Goal: Navigation & Orientation: Find specific page/section

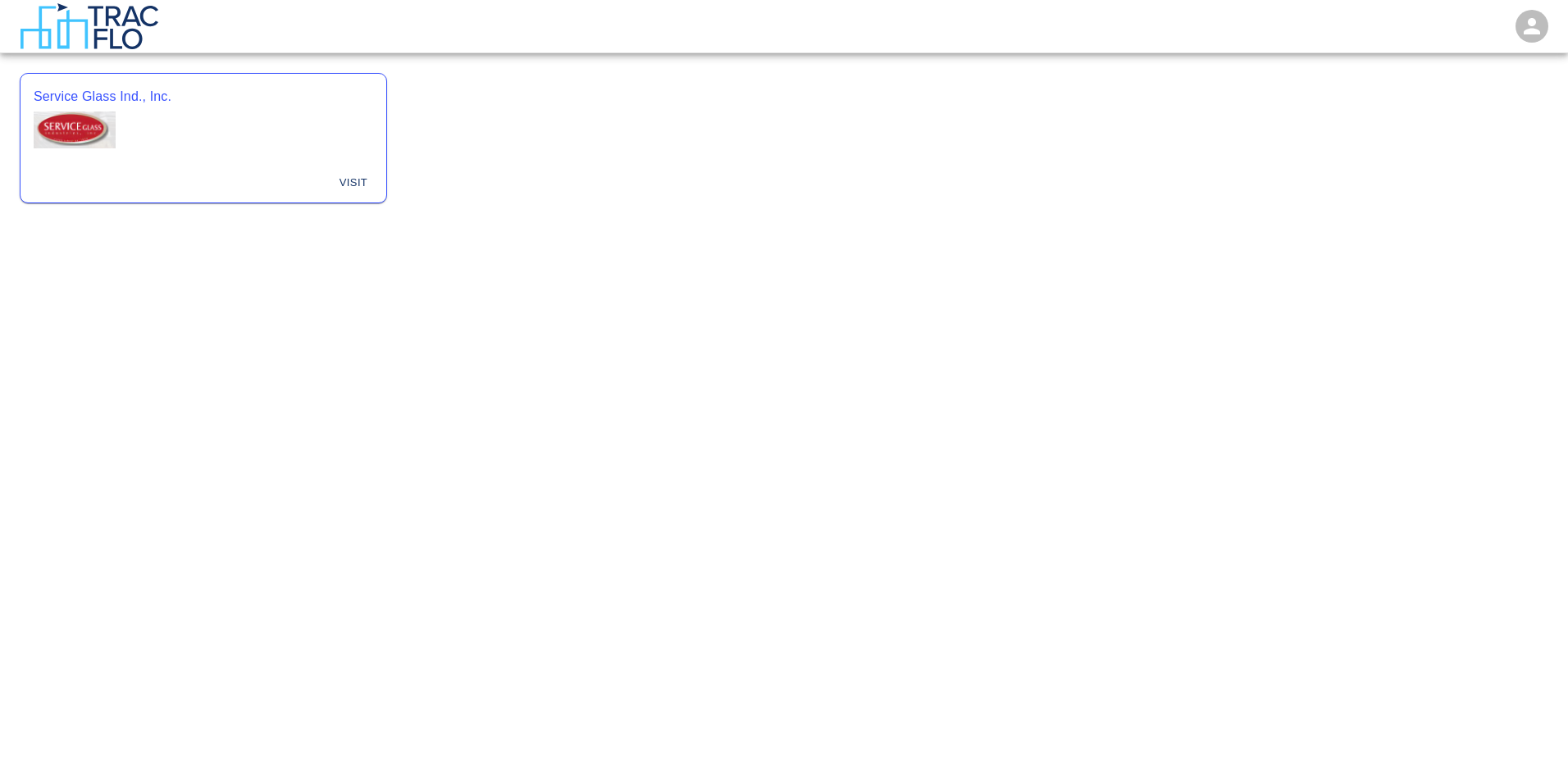
click at [137, 126] on div "Service Glass Ind., Inc." at bounding box center [203, 118] width 366 height 90
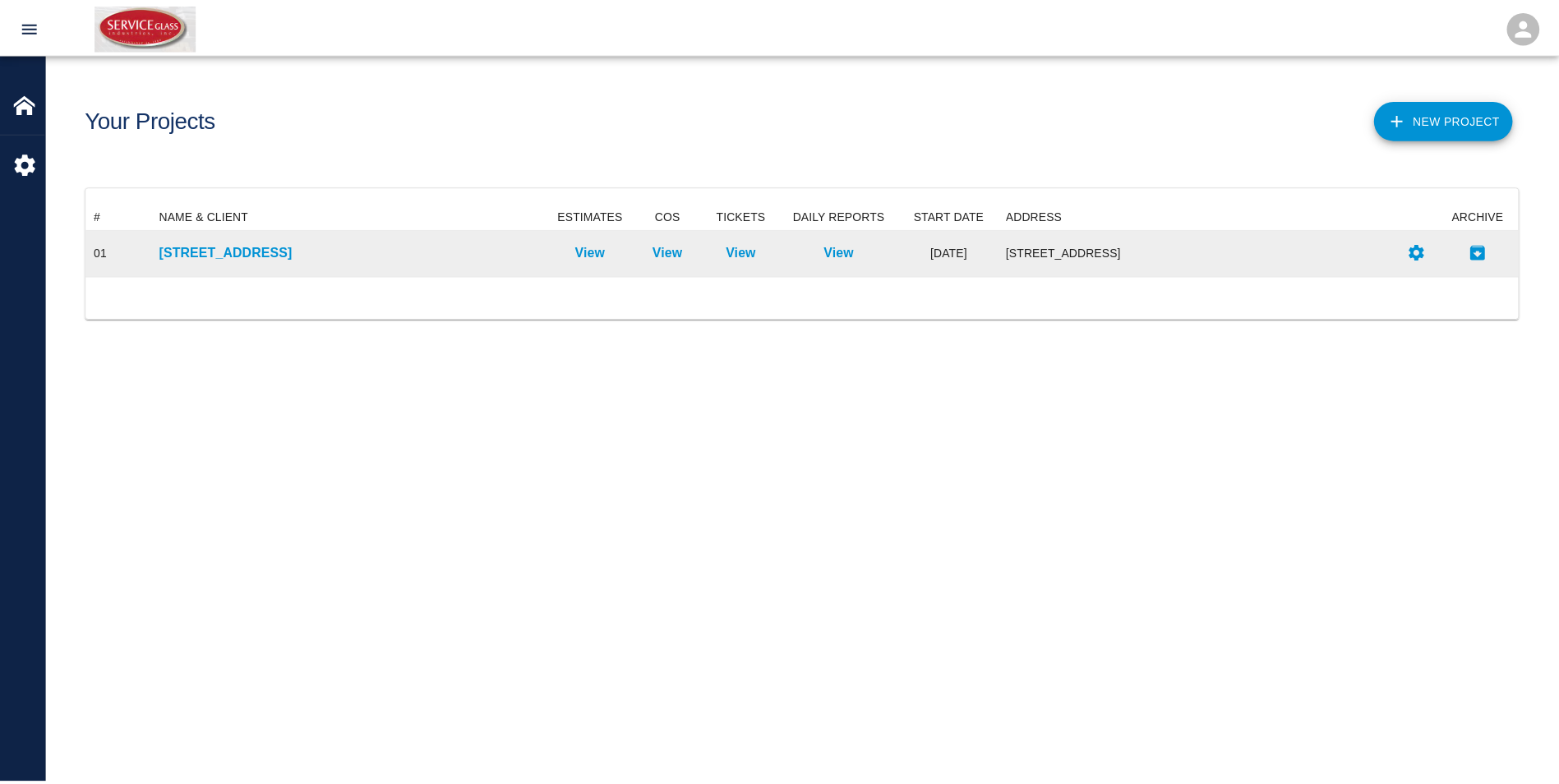
scroll to position [60, 1432]
click at [265, 244] on p "[STREET_ADDRESS]" at bounding box center [352, 252] width 385 height 20
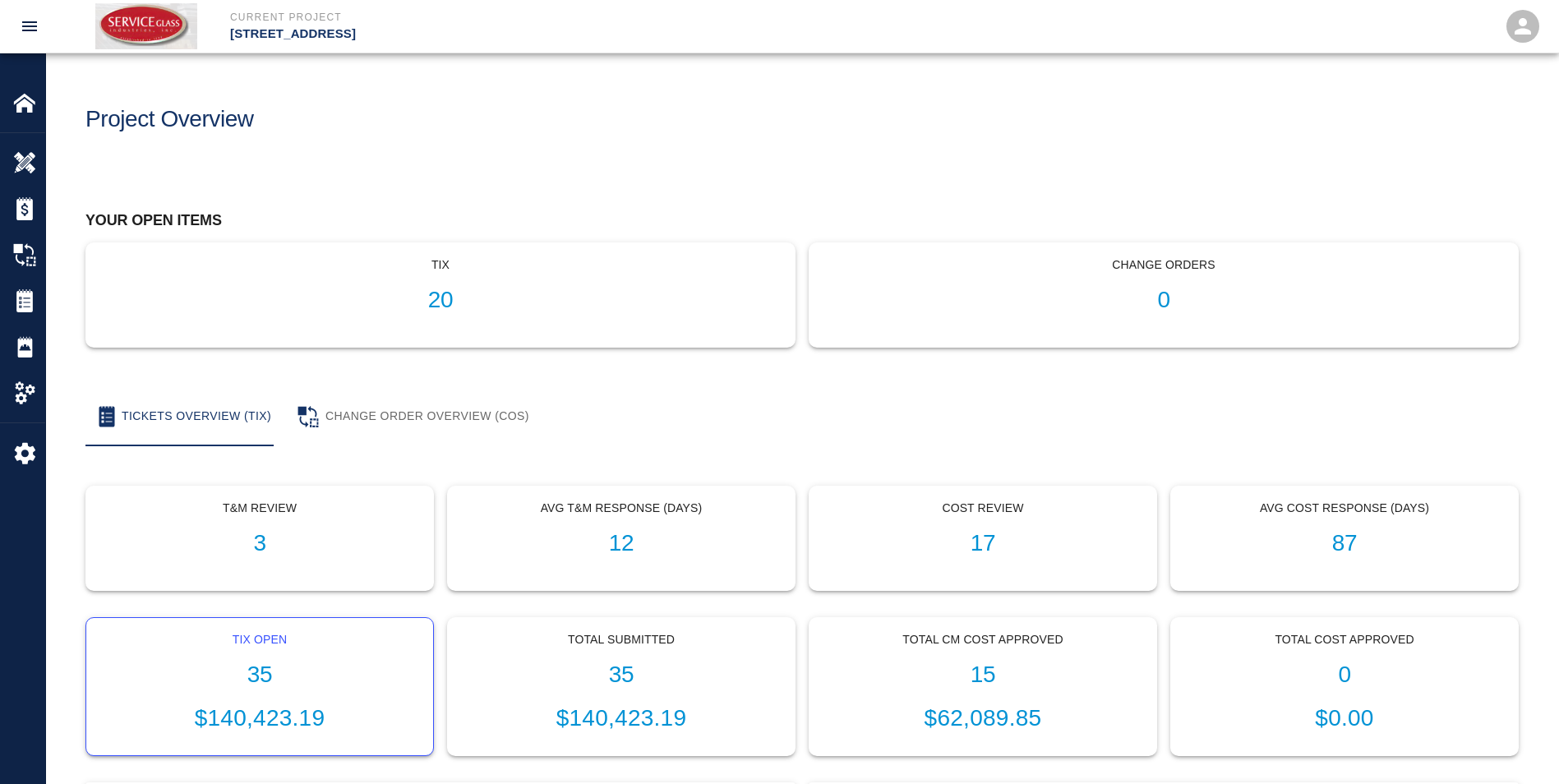
click at [300, 670] on h1 "35" at bounding box center [259, 675] width 321 height 27
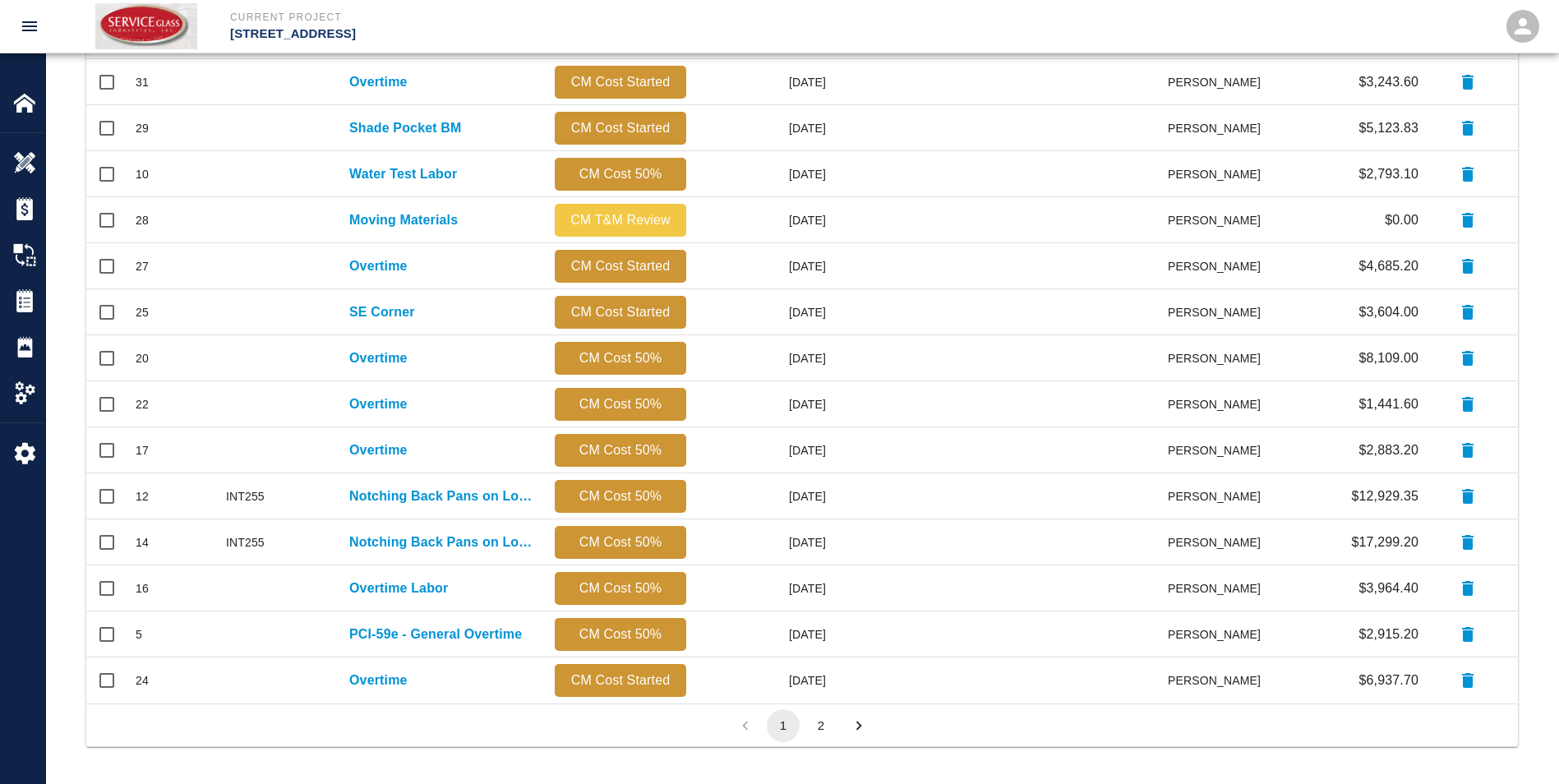
scroll to position [668, 0]
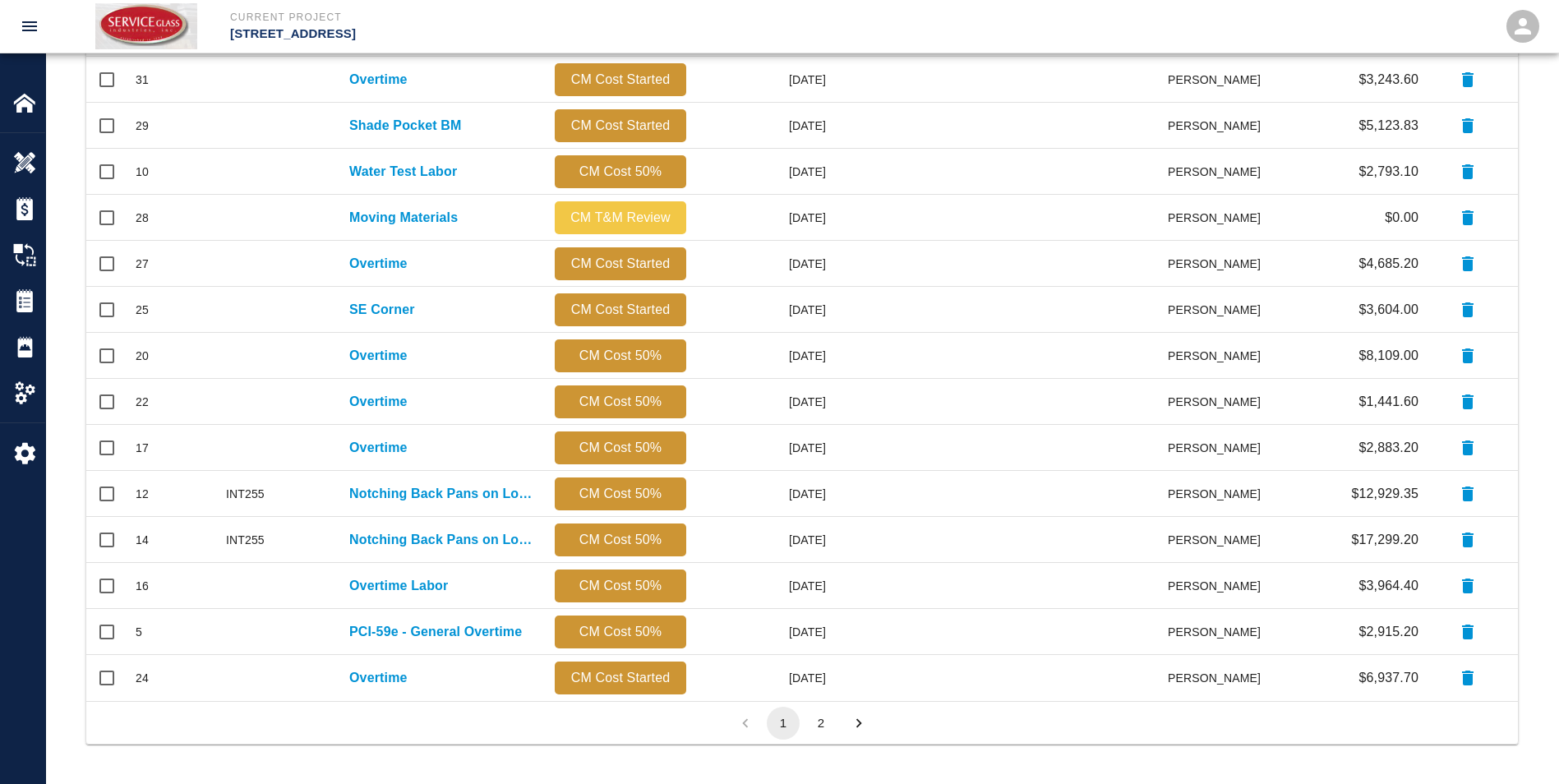
click at [855, 726] on icon "Go to next page" at bounding box center [859, 724] width 18 height 18
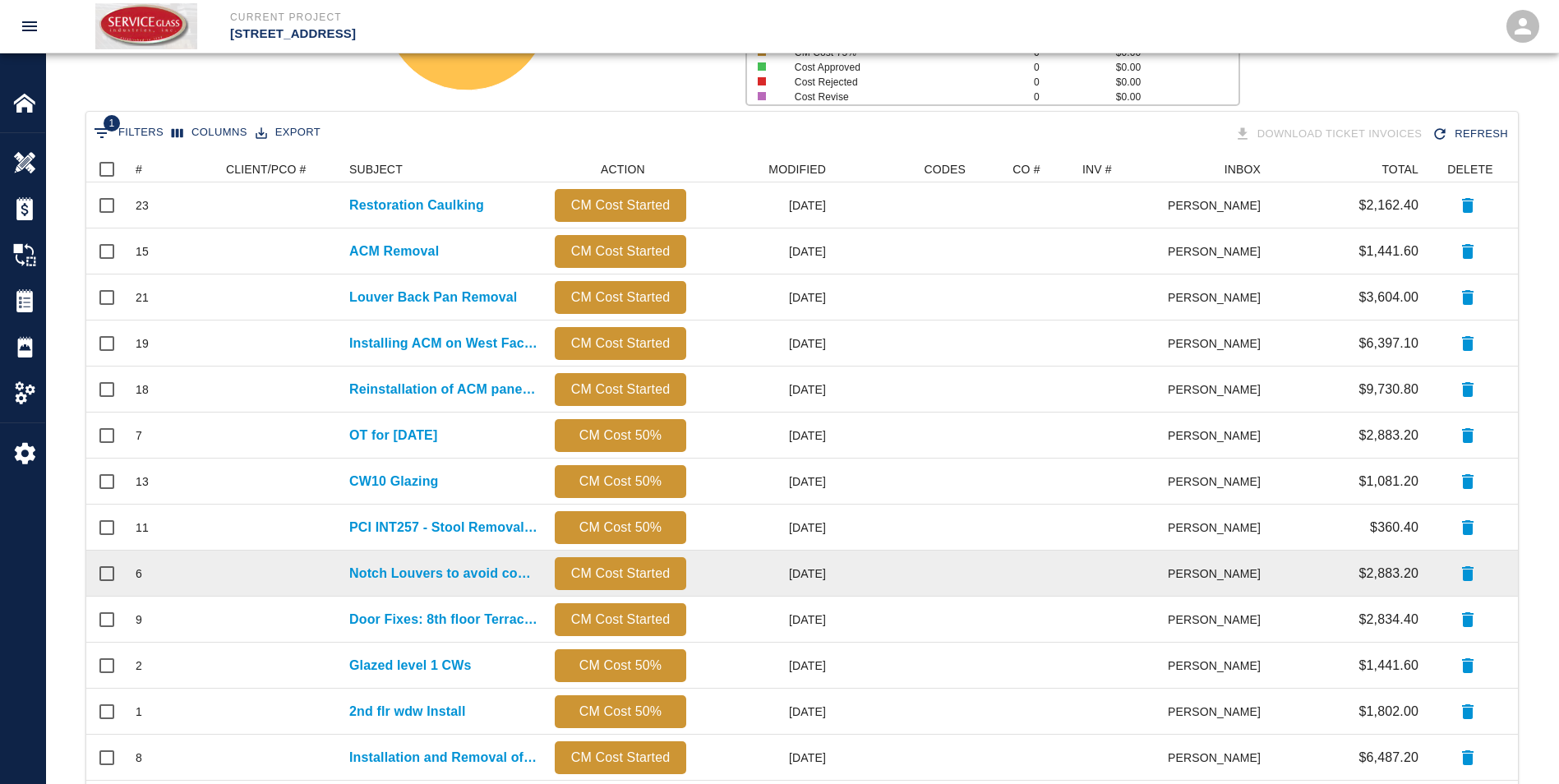
scroll to position [438, 0]
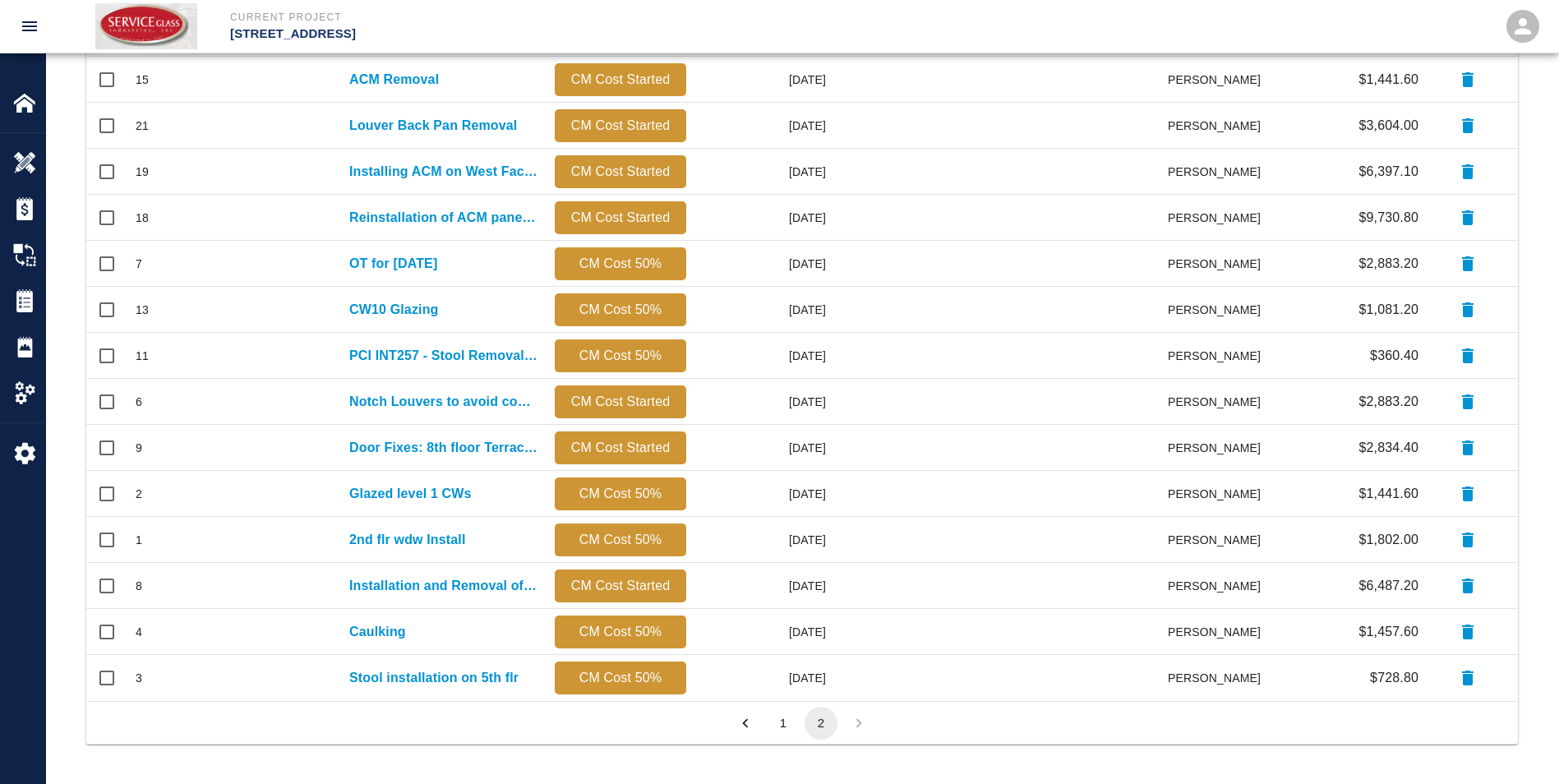
click at [787, 721] on button "1" at bounding box center [783, 724] width 33 height 33
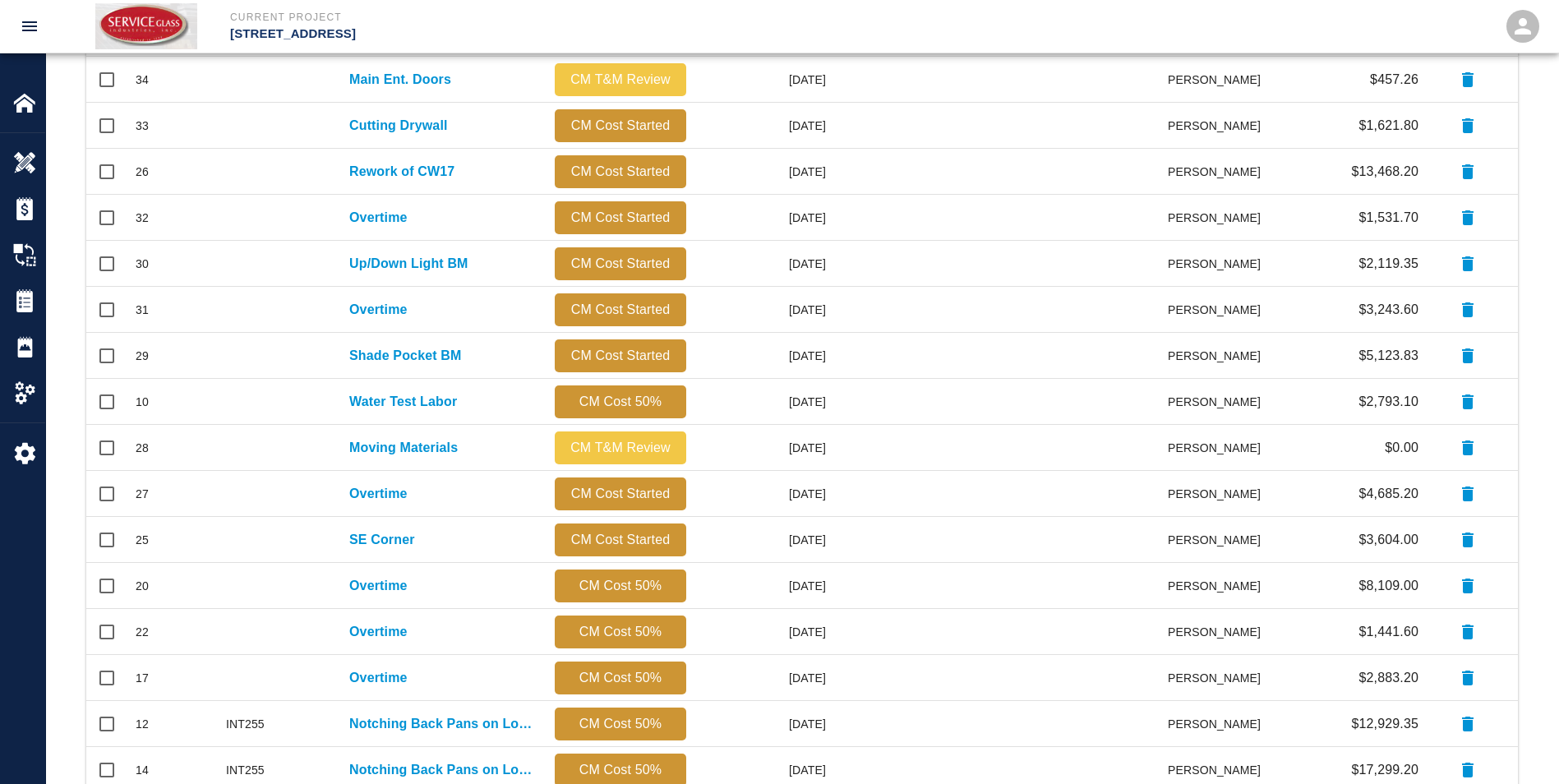
scroll to position [935, 1420]
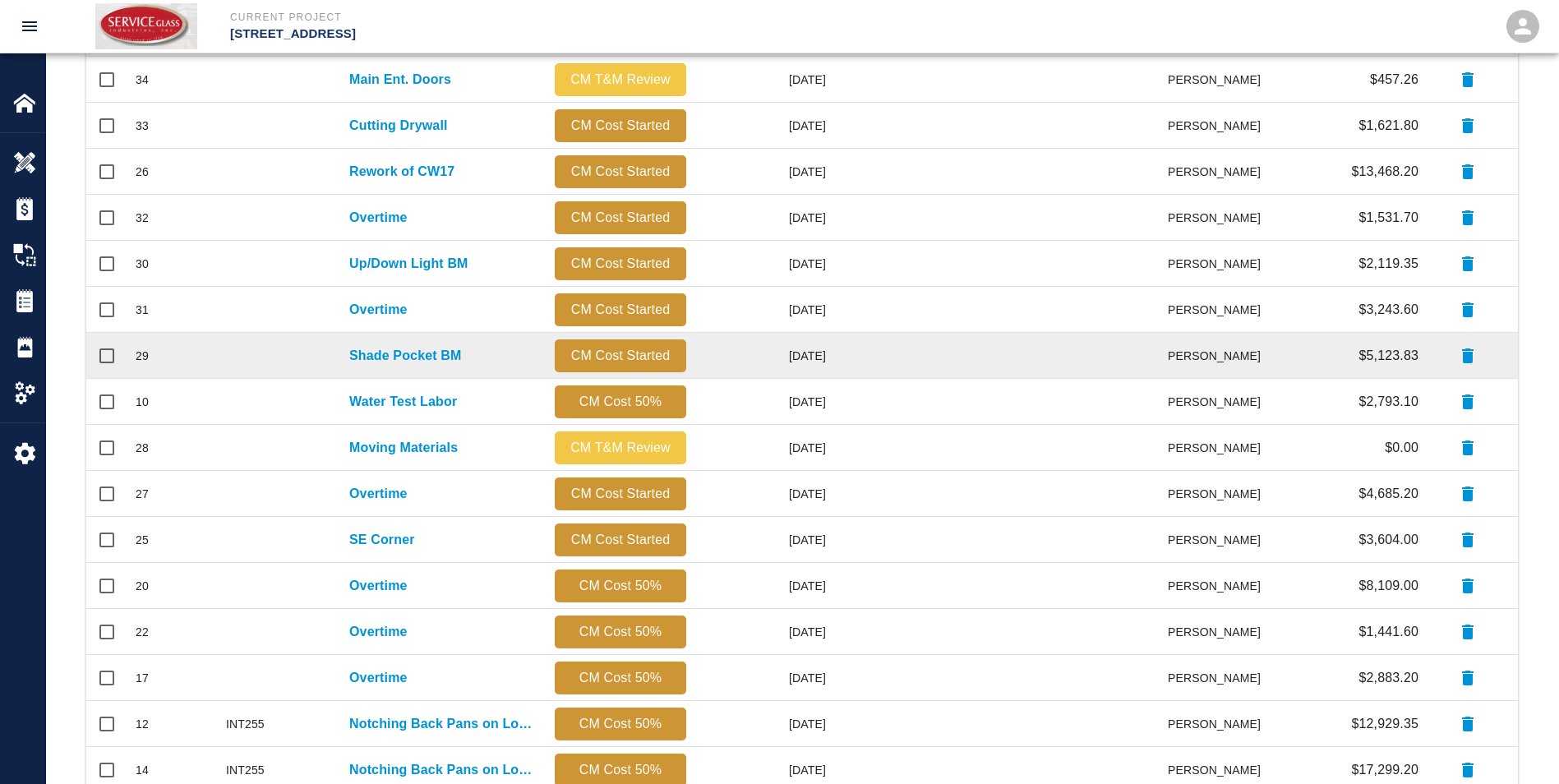
click at [423, 343] on div "Shade Pocket BM" at bounding box center [444, 356] width 206 height 46
click at [421, 359] on p "Shade Pocket BM" at bounding box center [406, 356] width 113 height 20
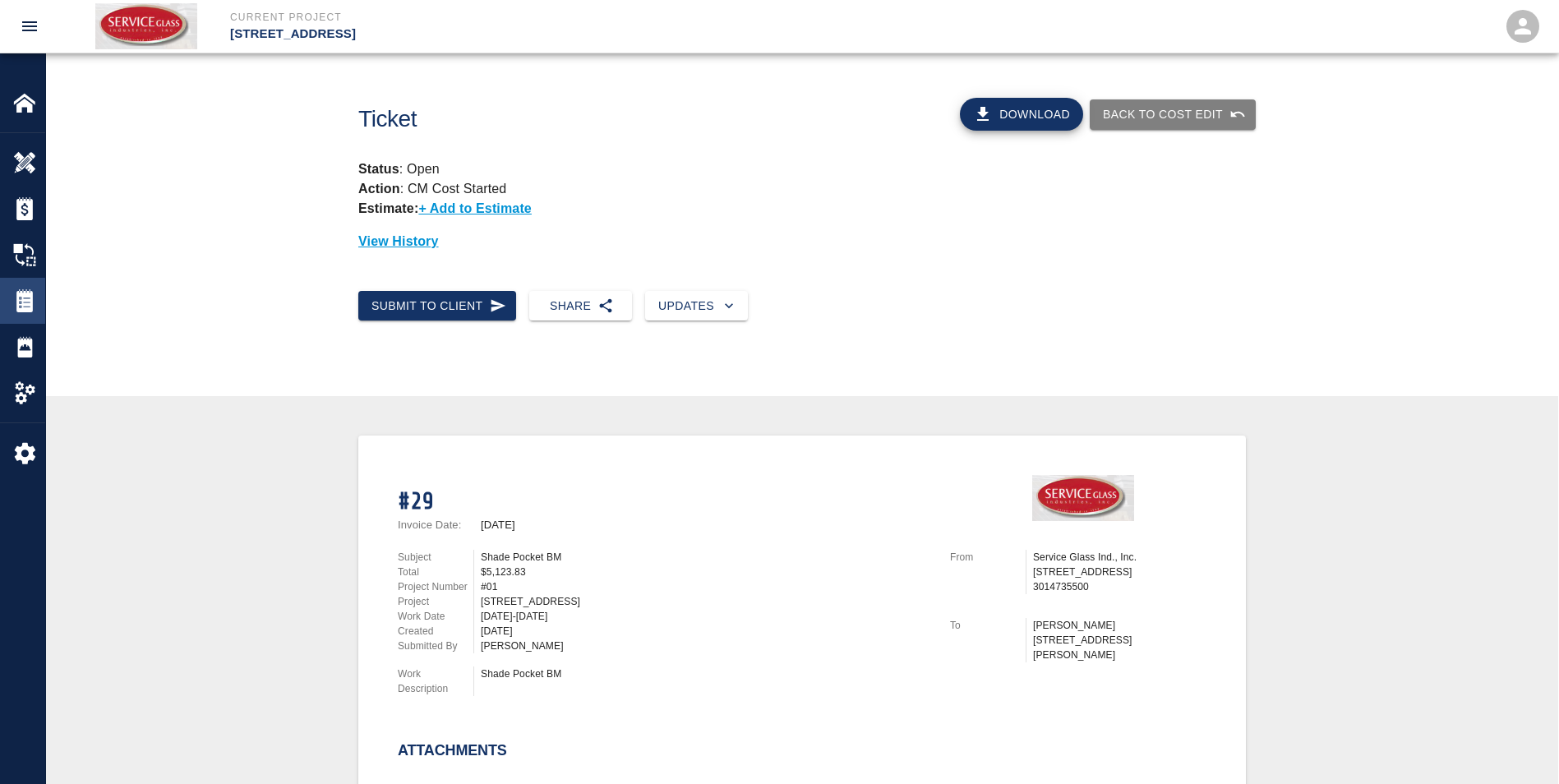
click at [26, 307] on img at bounding box center [25, 301] width 23 height 23
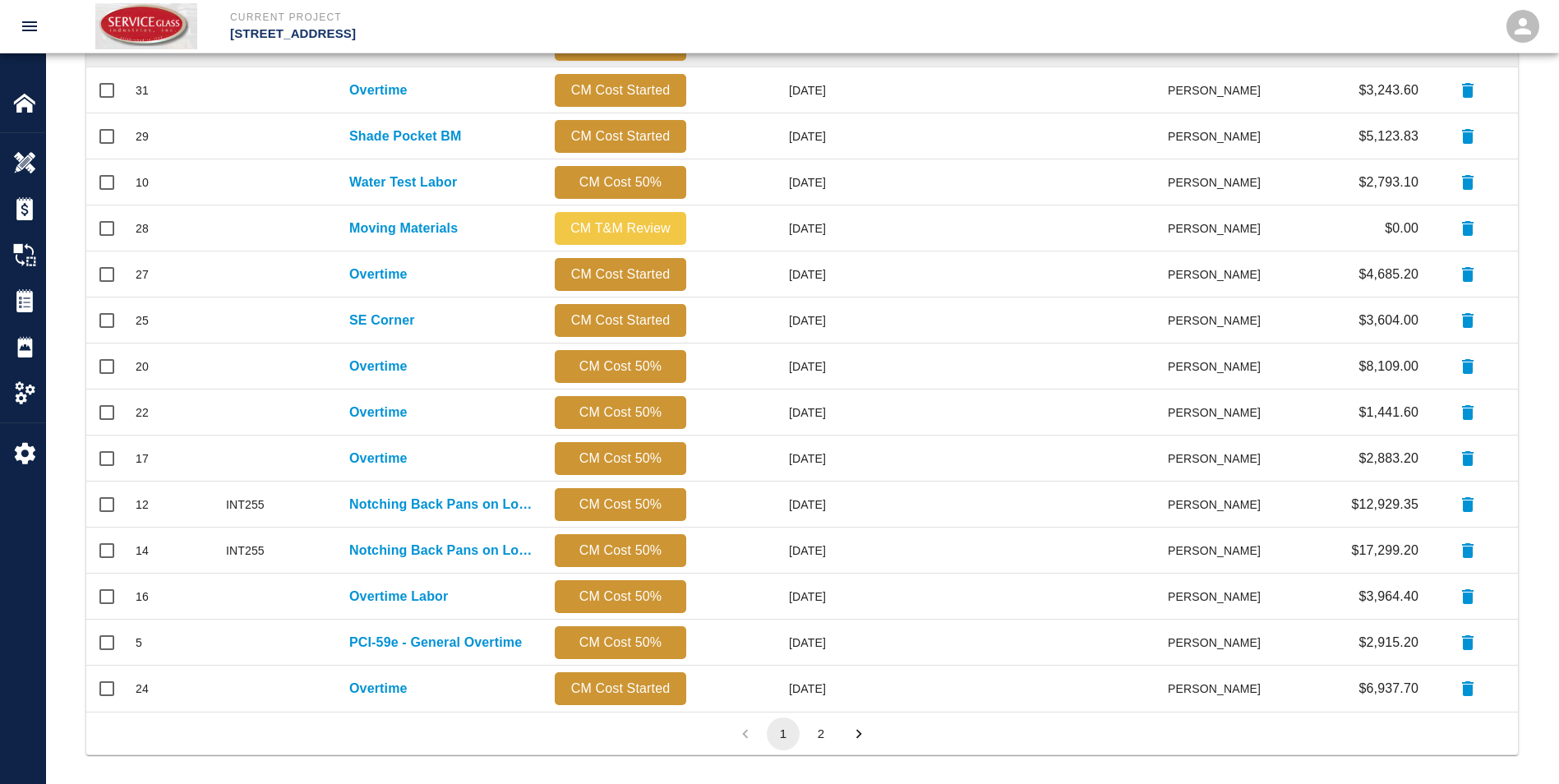
scroll to position [668, 0]
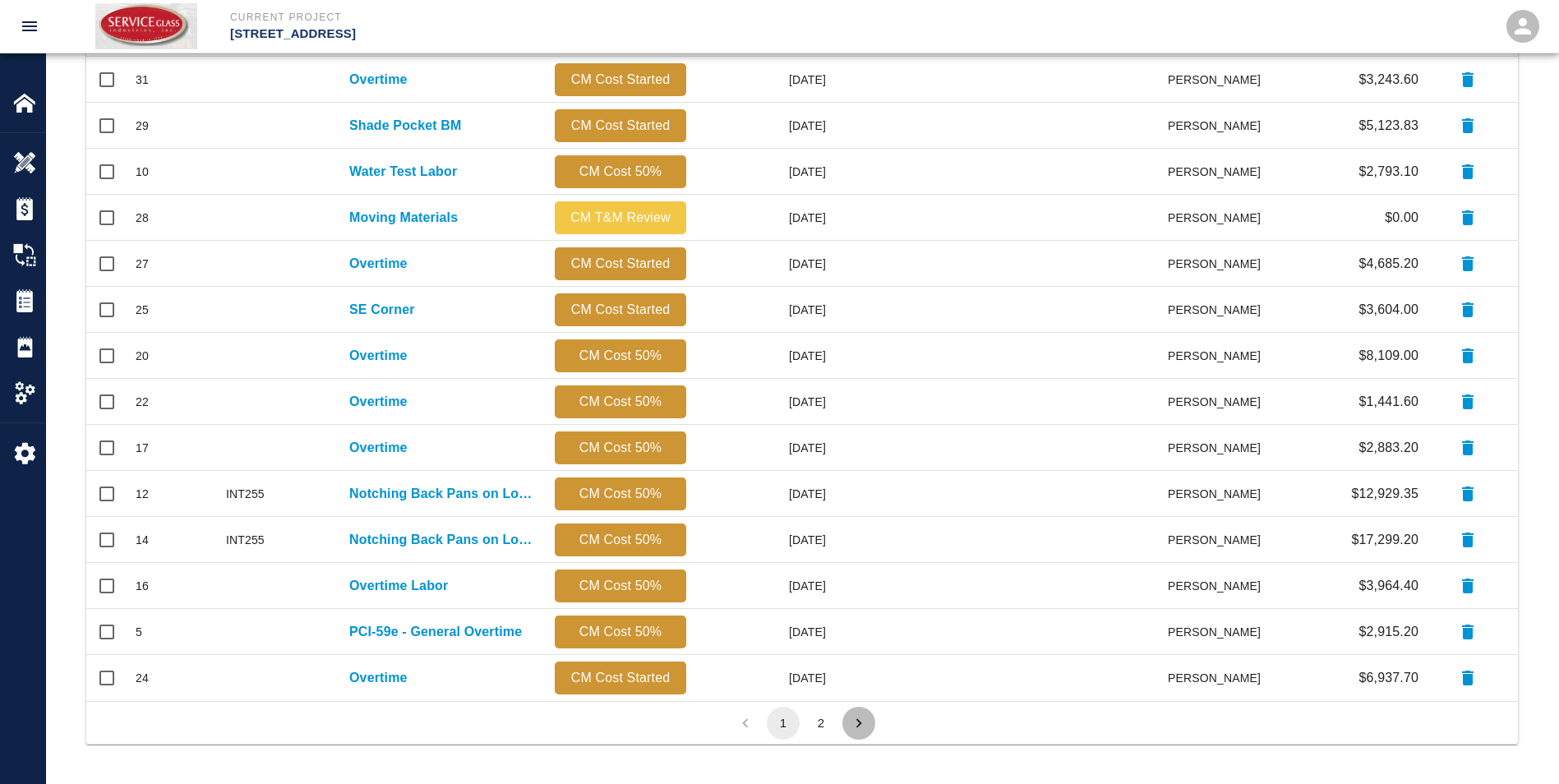
click at [858, 715] on icon "Go to next page" at bounding box center [859, 724] width 18 height 18
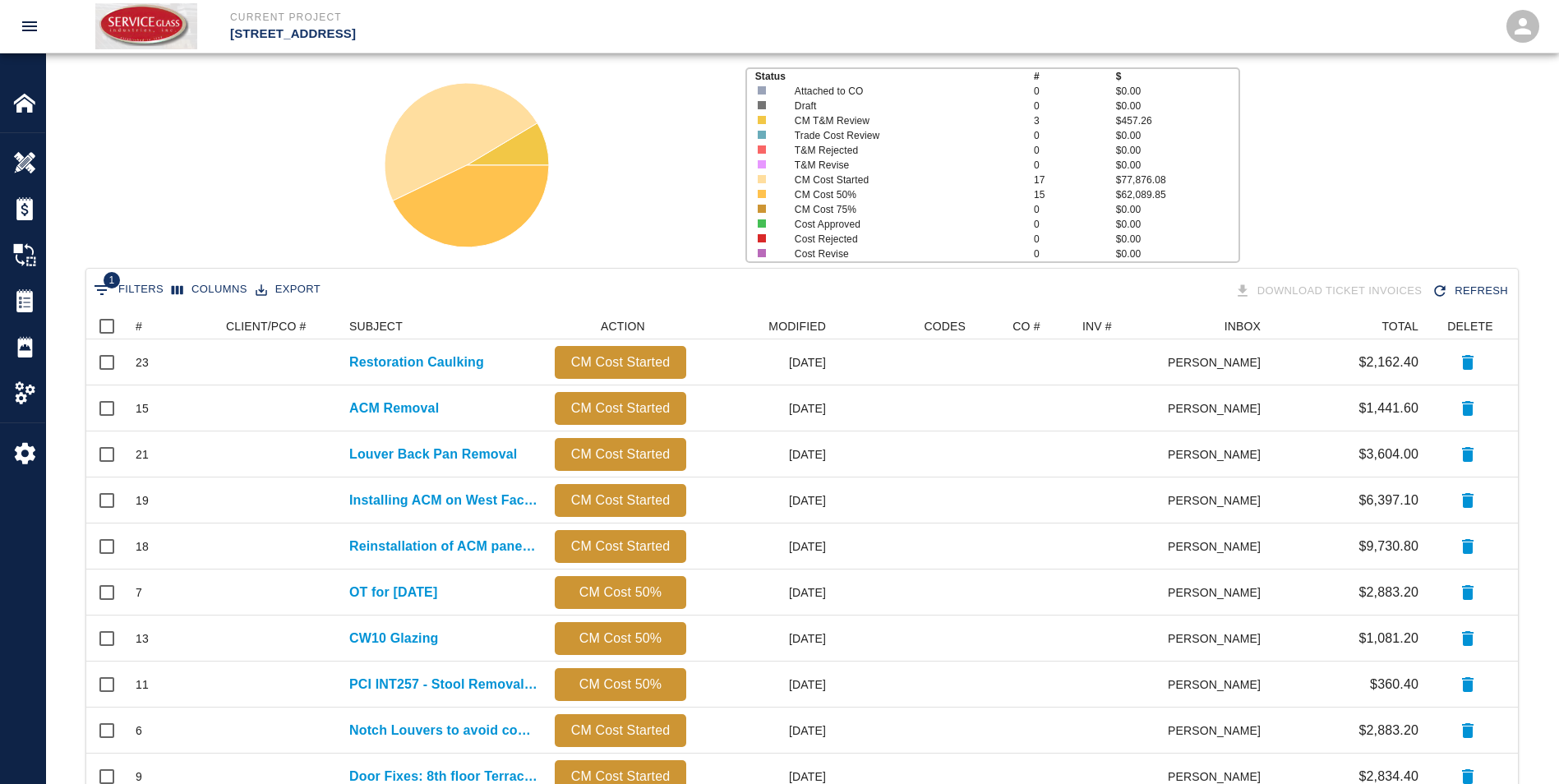
scroll to position [0, 0]
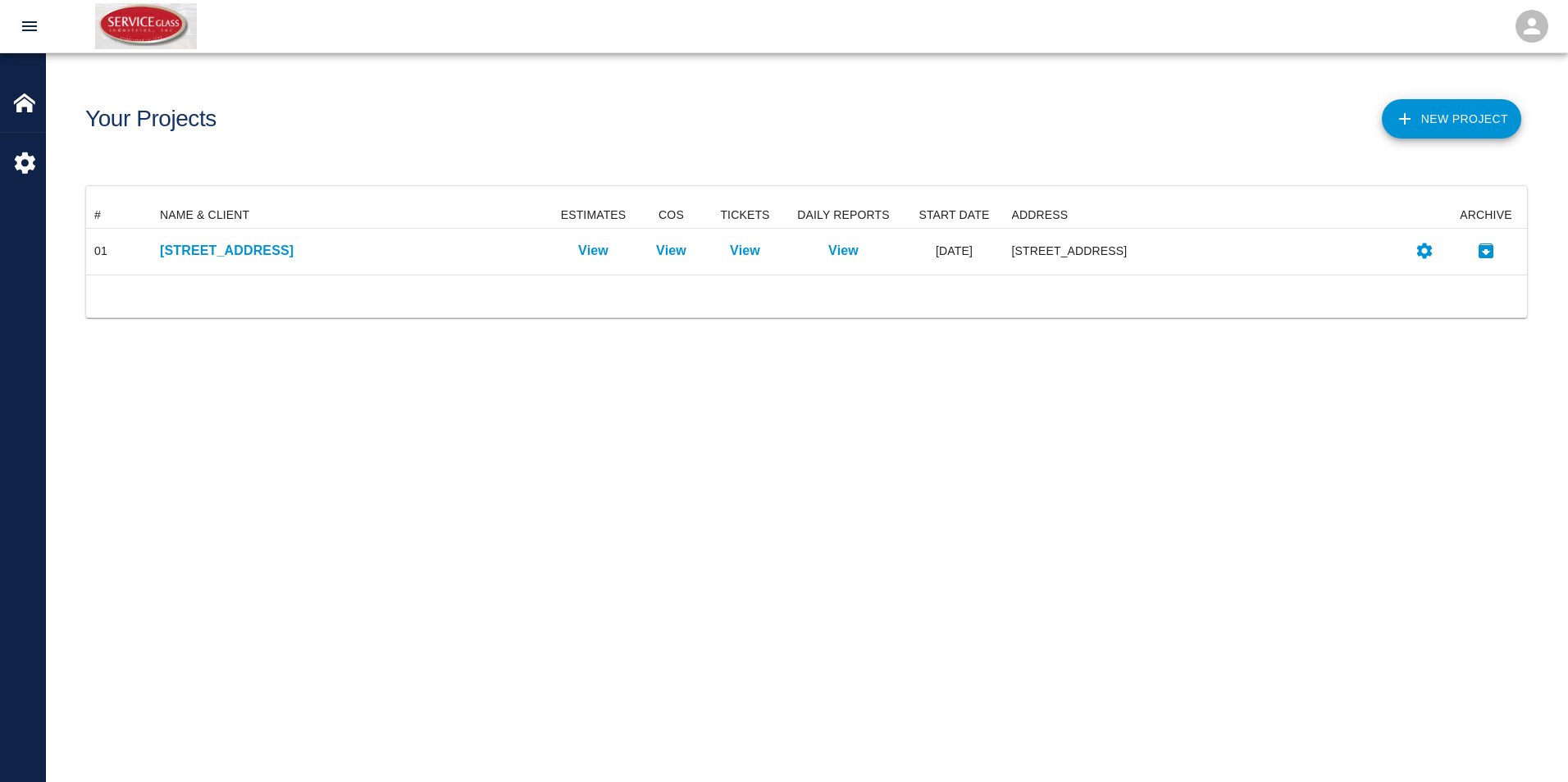
scroll to position [60, 1429]
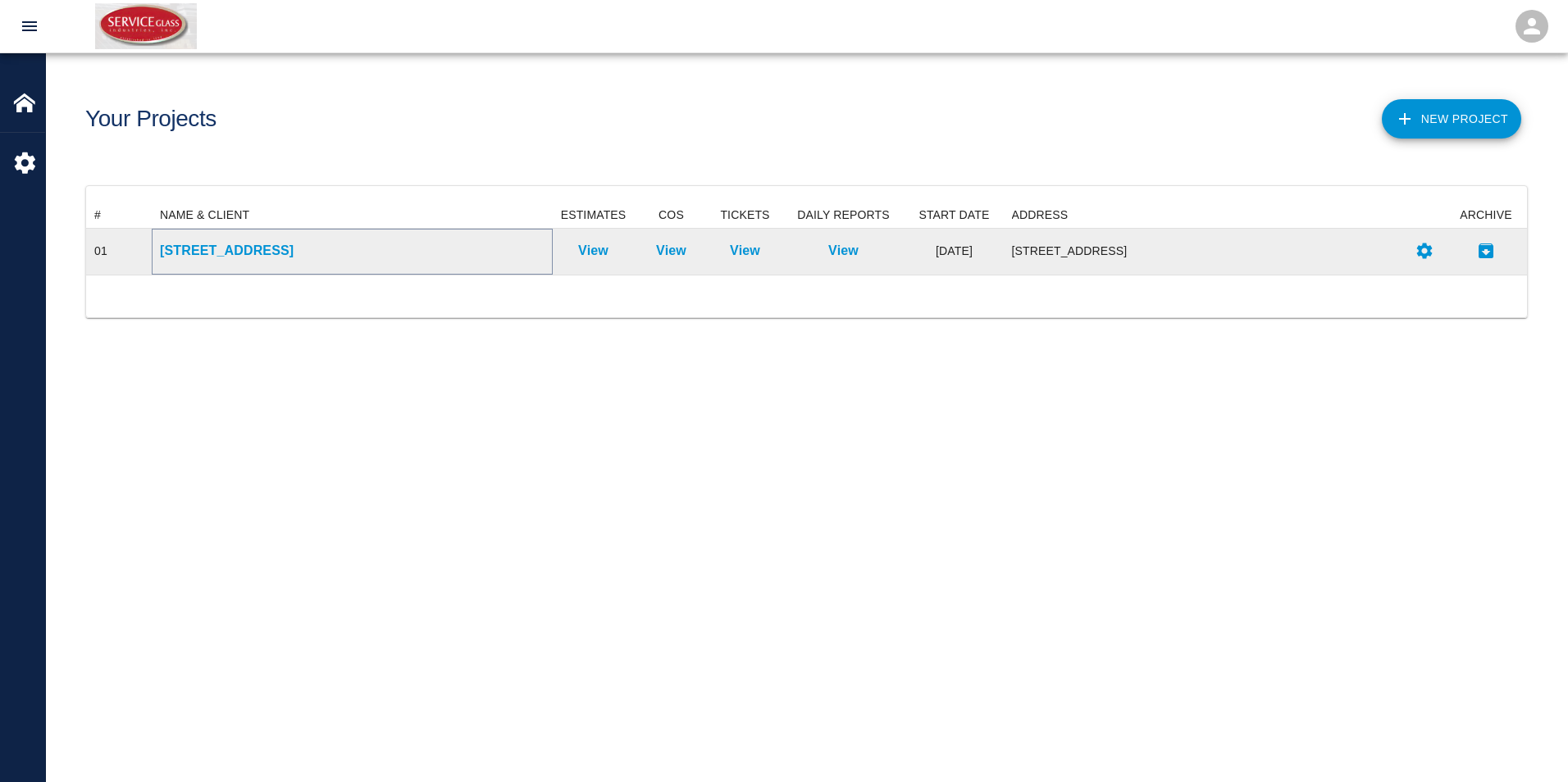
click at [332, 246] on p "[STREET_ADDRESS]" at bounding box center [351, 251] width 385 height 20
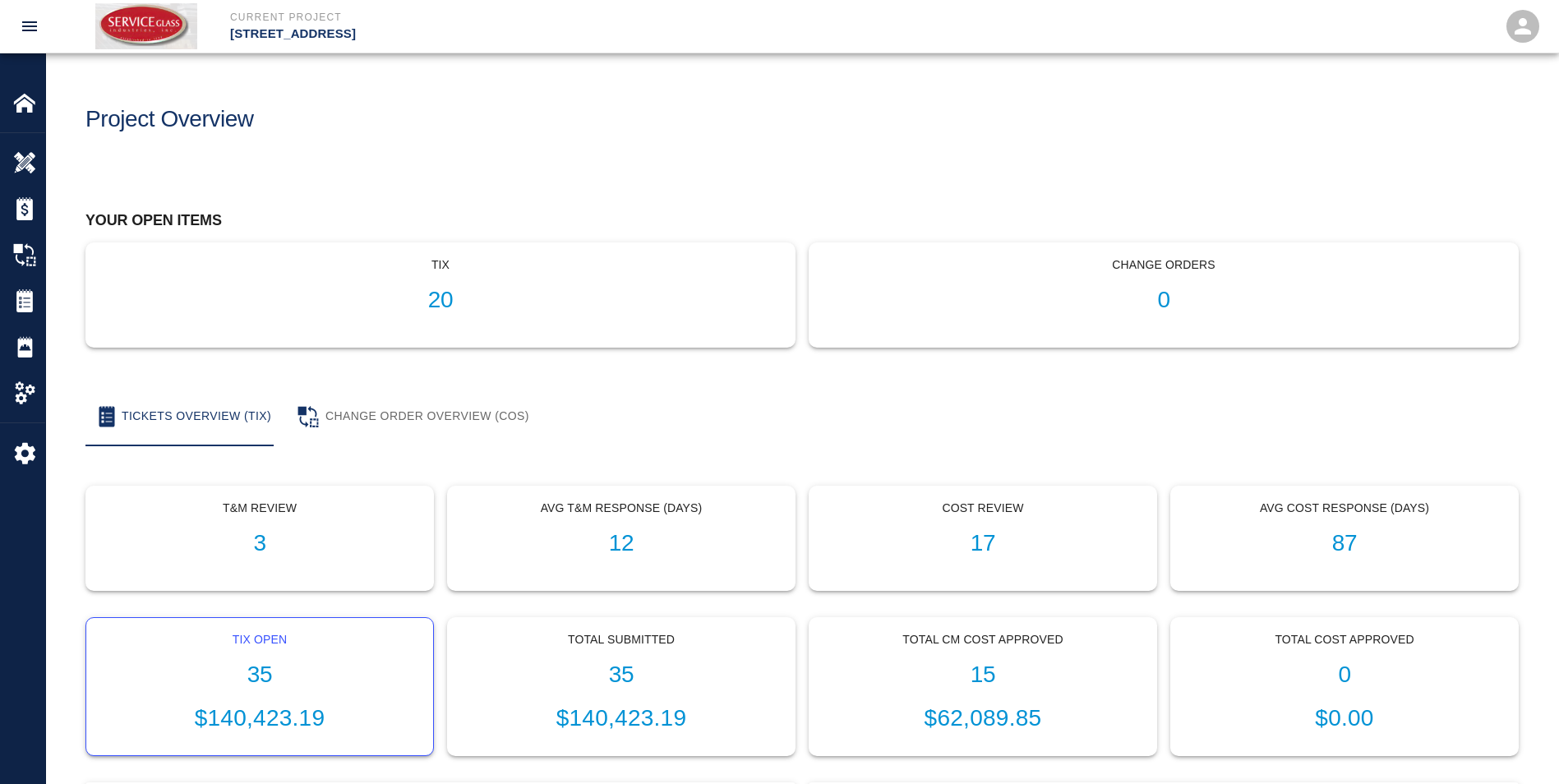
click at [384, 666] on h1 "35" at bounding box center [259, 675] width 321 height 27
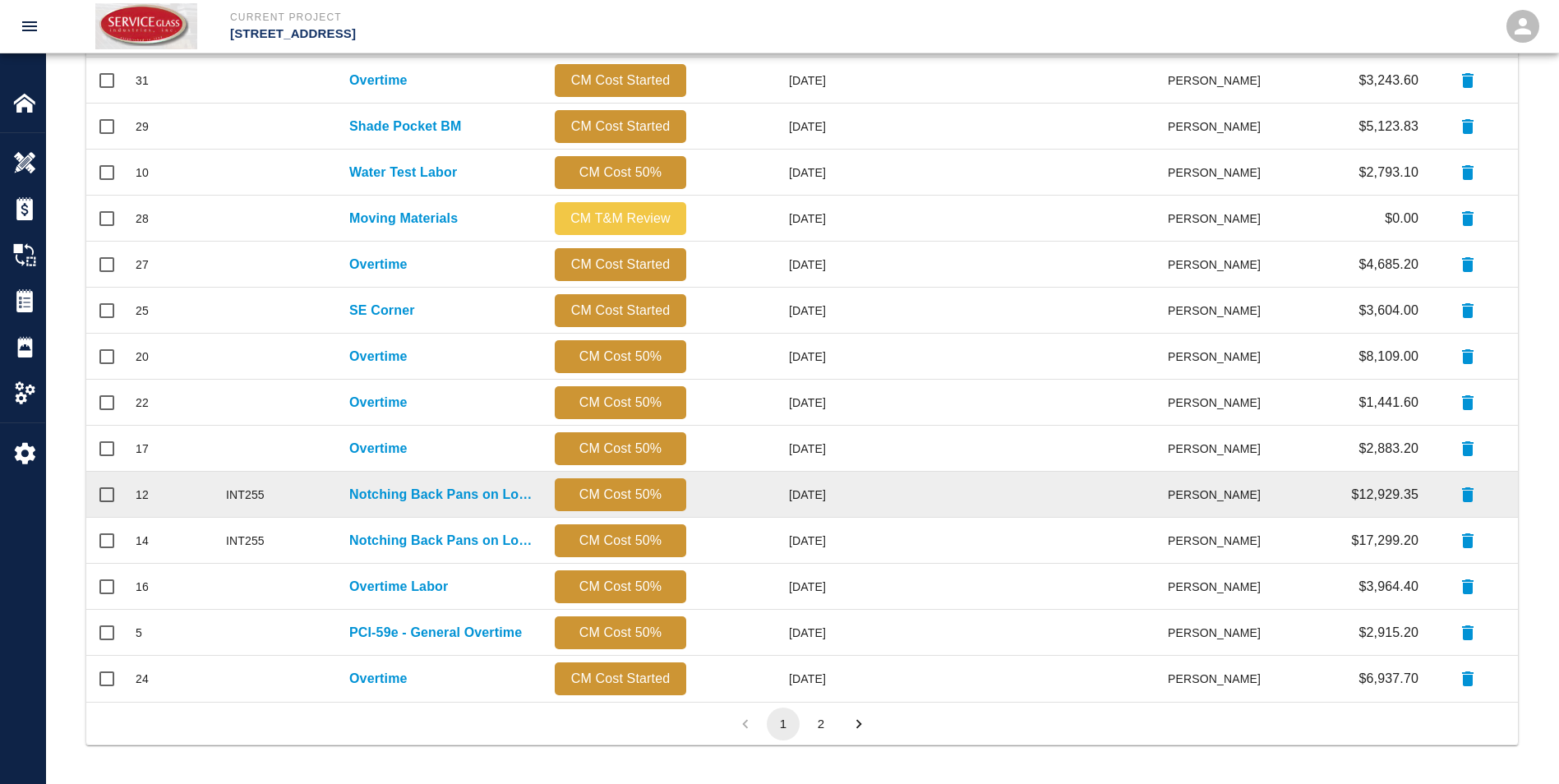
scroll to position [668, 0]
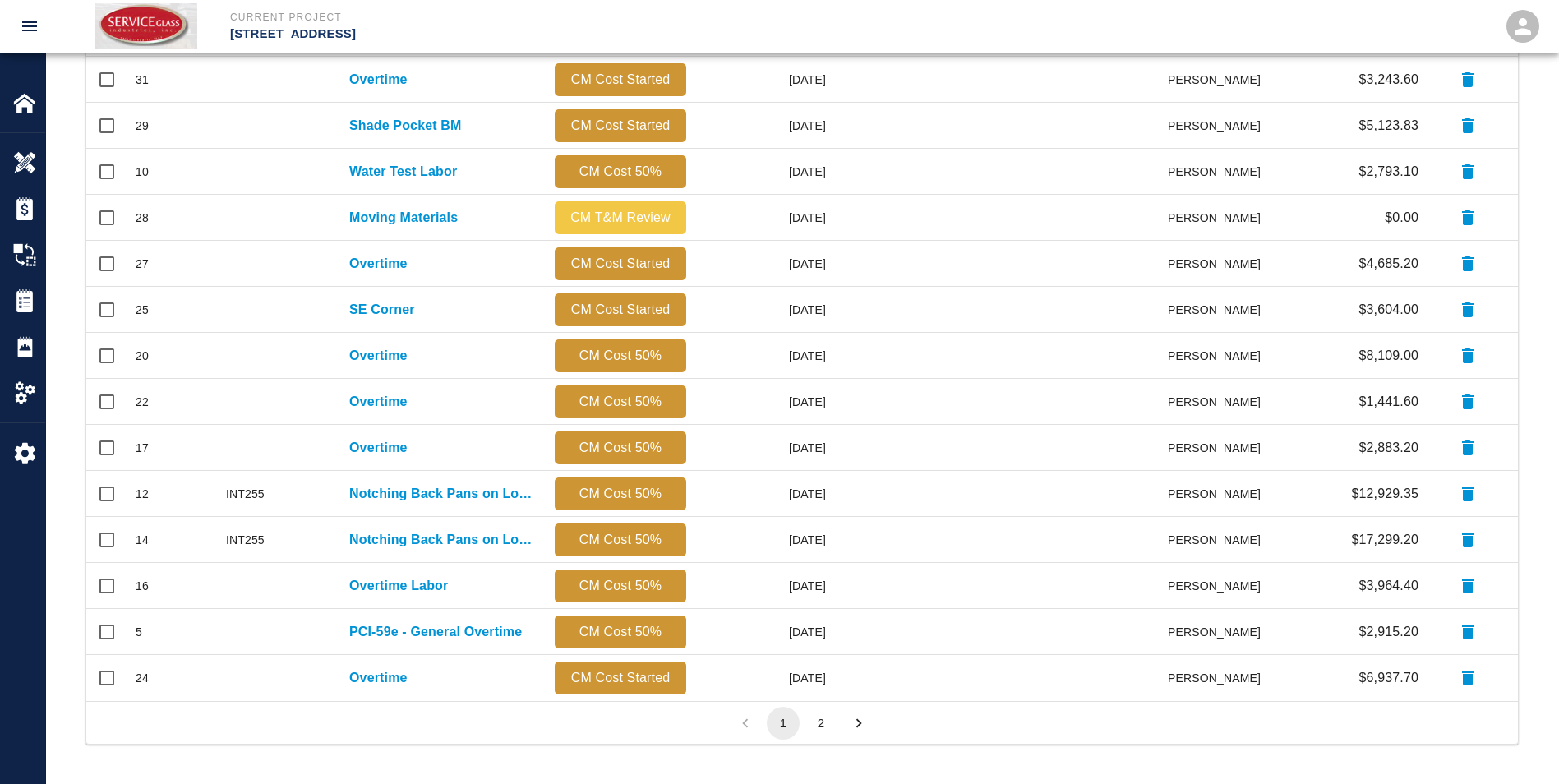
click at [825, 719] on button "2" at bounding box center [821, 724] width 33 height 33
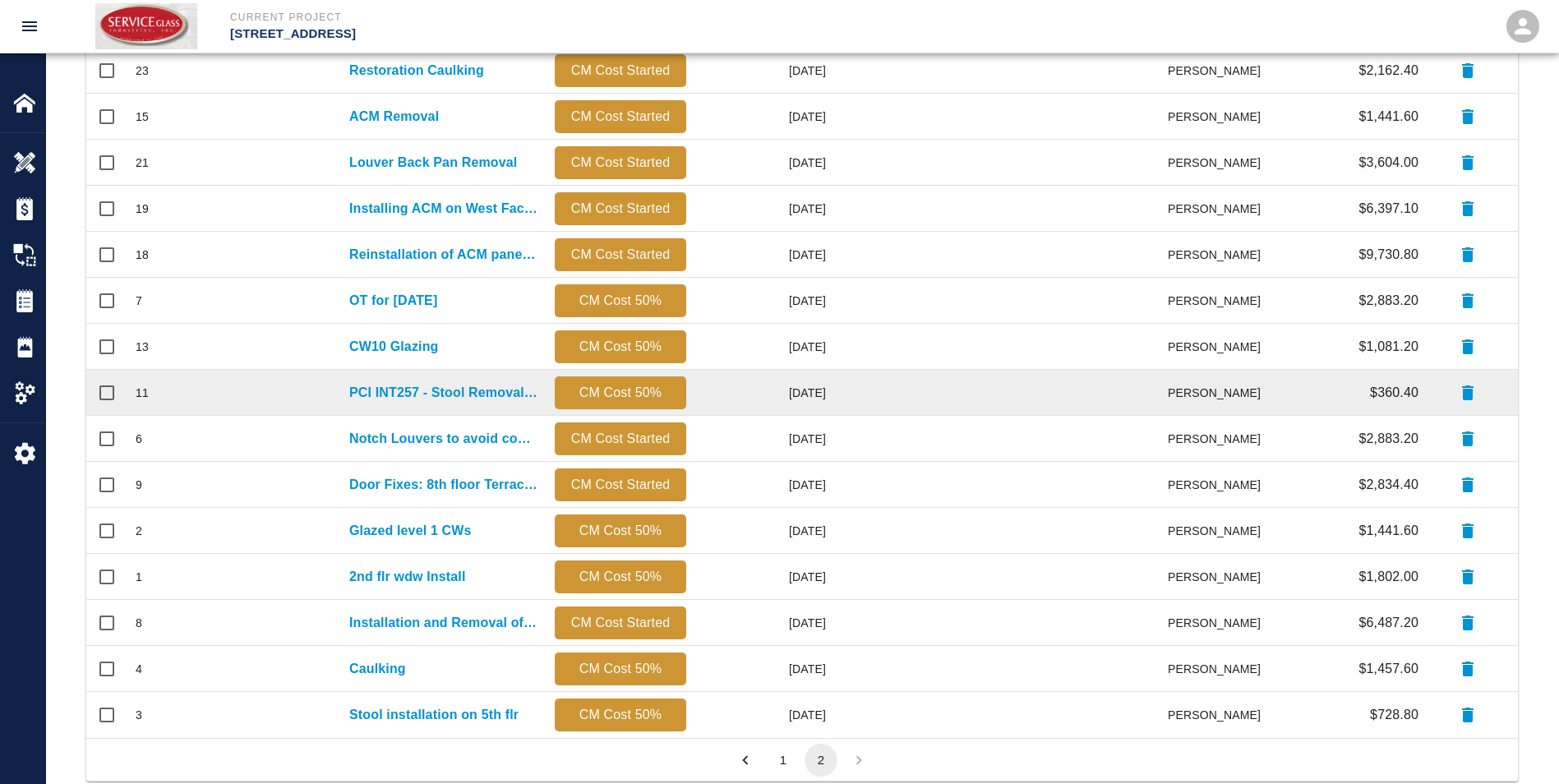
scroll to position [438, 0]
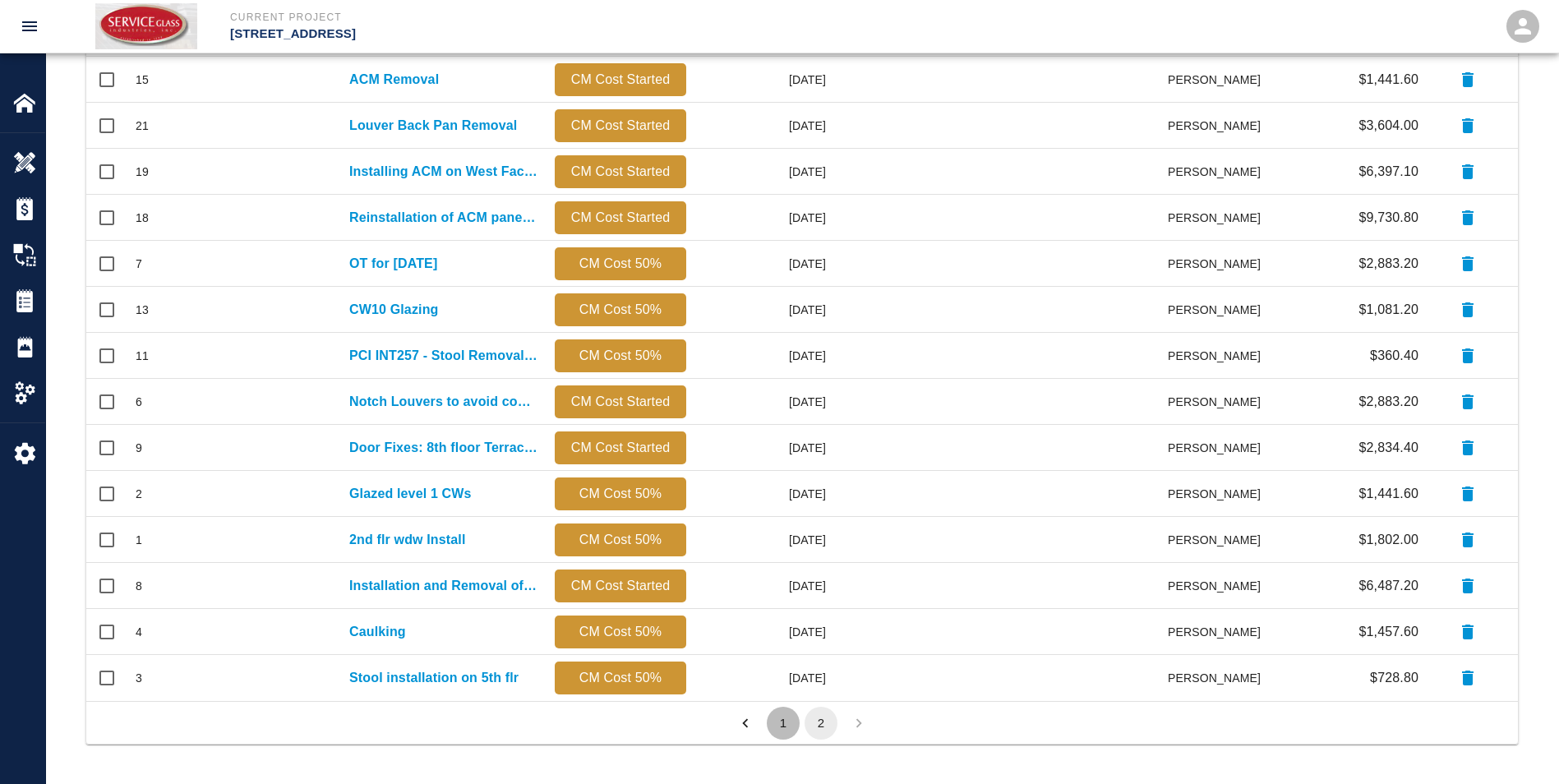
click at [787, 721] on button "1" at bounding box center [783, 724] width 33 height 33
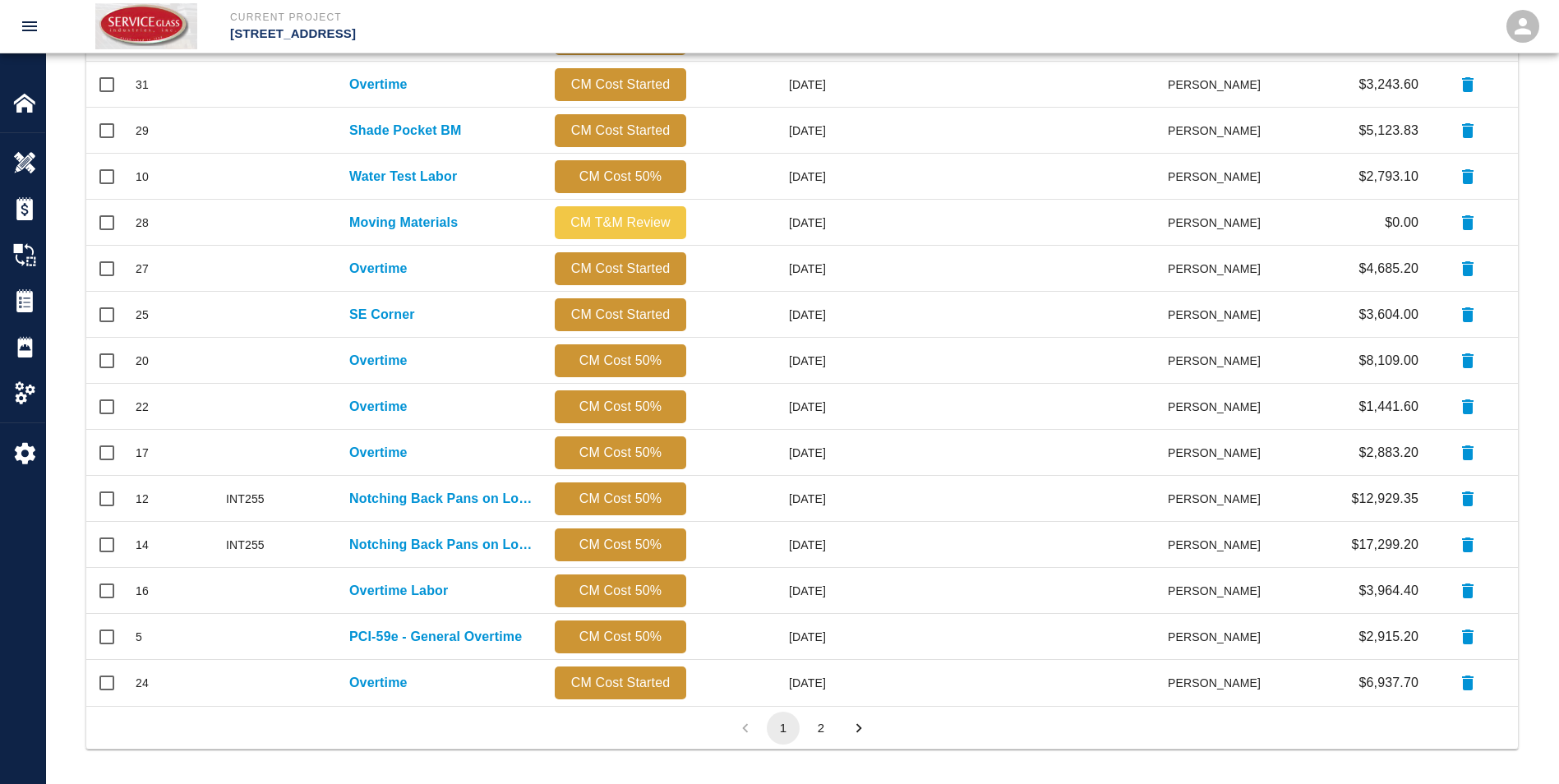
scroll to position [668, 0]
